Goal: Task Accomplishment & Management: Use online tool/utility

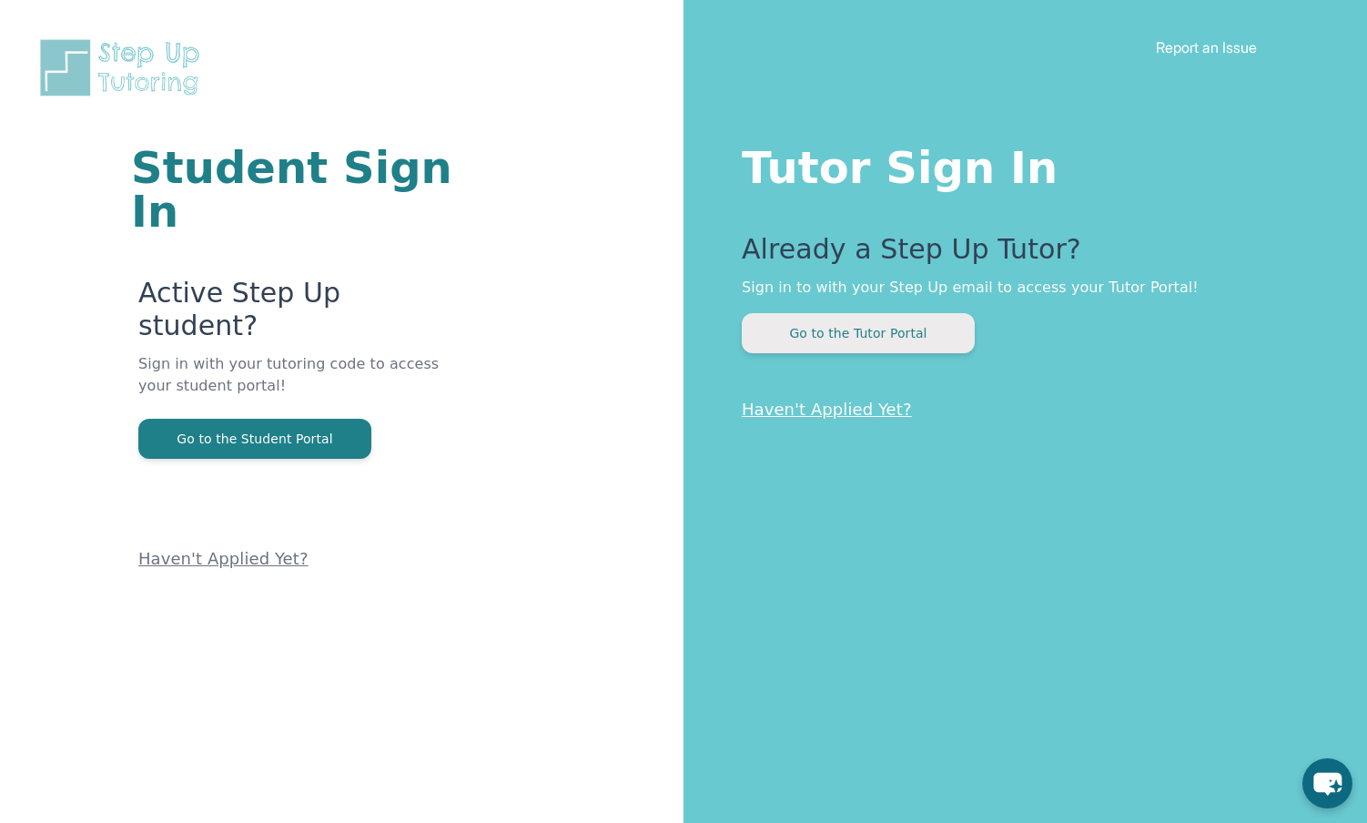
click at [856, 335] on button "Go to the Tutor Portal" at bounding box center [858, 333] width 233 height 40
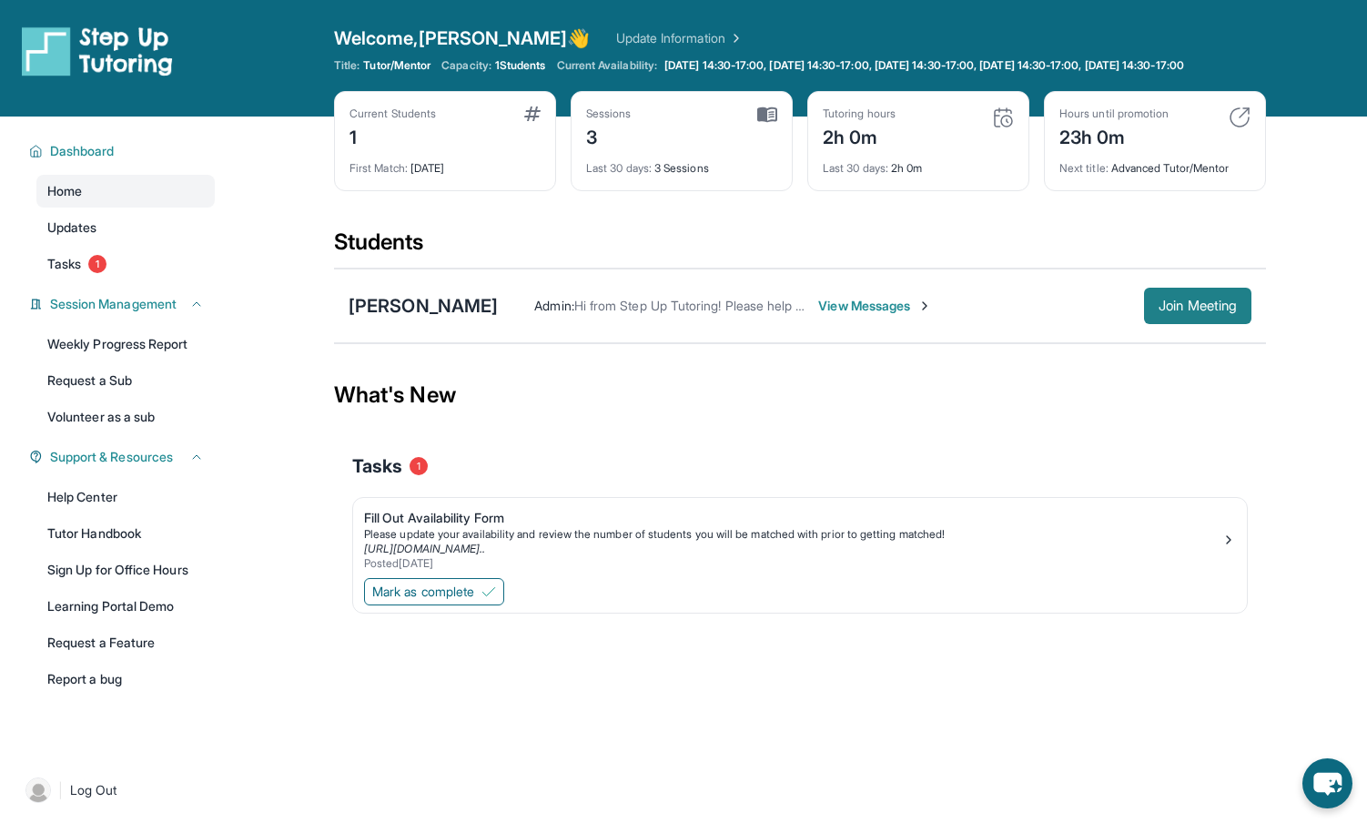
click at [1200, 311] on span "Join Meeting" at bounding box center [1198, 305] width 78 height 11
